Goal: Find specific page/section: Find specific page/section

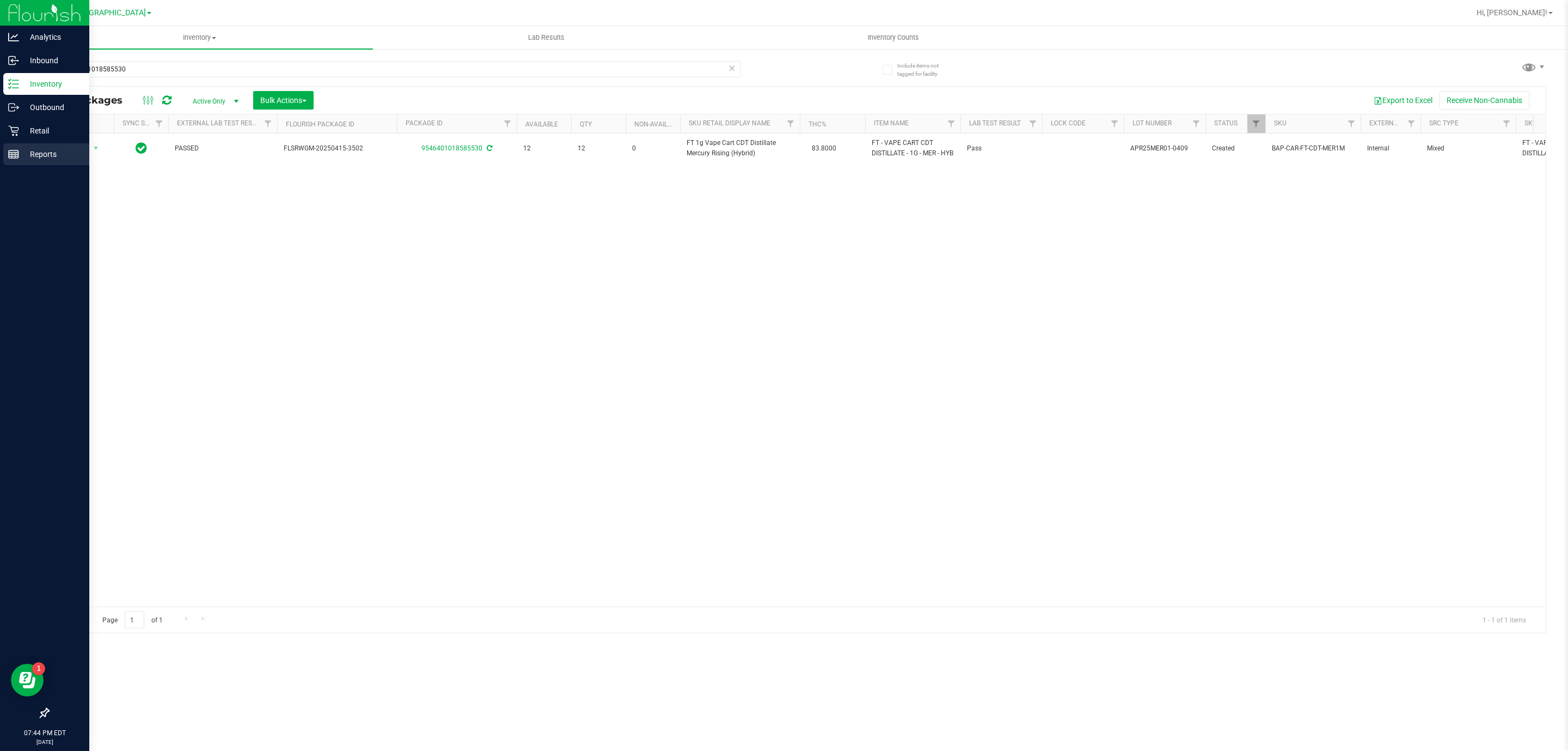
click at [12, 157] on line at bounding box center [13, 157] width 10 height 0
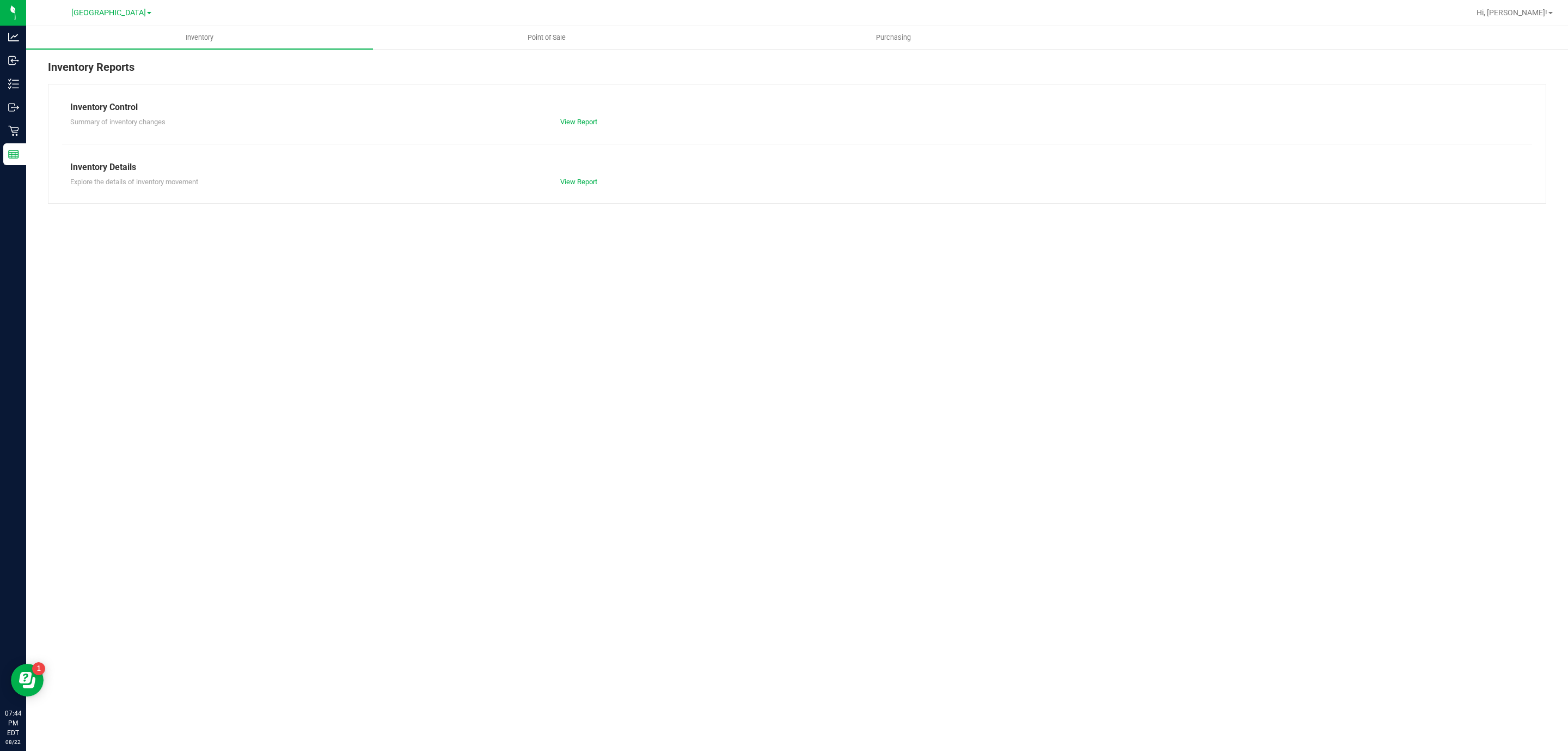
click at [555, 51] on div "Inventory Reports Inventory Control Summary of inventory changes View Report In…" at bounding box center [797, 132] width 1542 height 167
click at [552, 46] on uib-tab-heading "Point of Sale" at bounding box center [547, 38] width 346 height 22
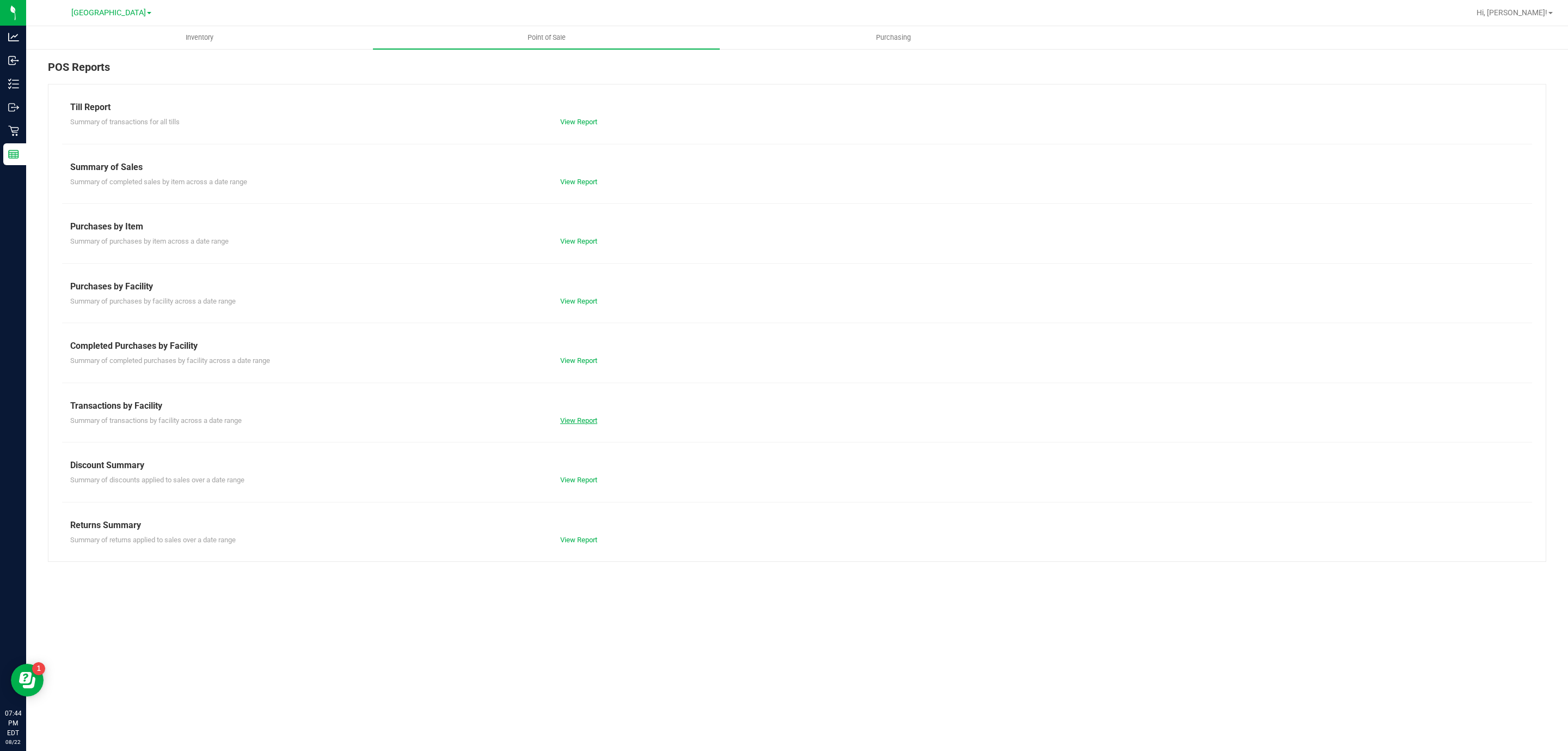
click at [565, 424] on link "View Report" at bounding box center [578, 420] width 37 height 8
